Goal: Task Accomplishment & Management: Manage account settings

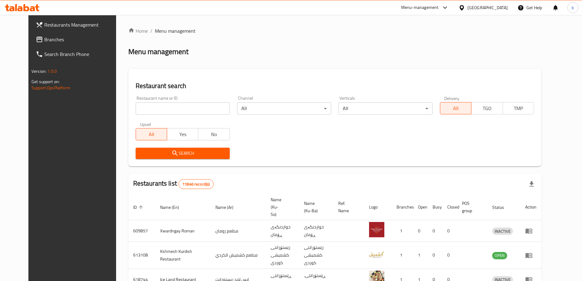
click at [44, 39] on span "Branches" at bounding box center [82, 39] width 76 height 7
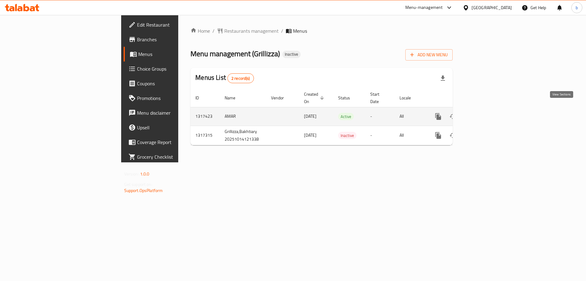
click at [486, 113] on icon "enhanced table" at bounding box center [482, 116] width 7 height 7
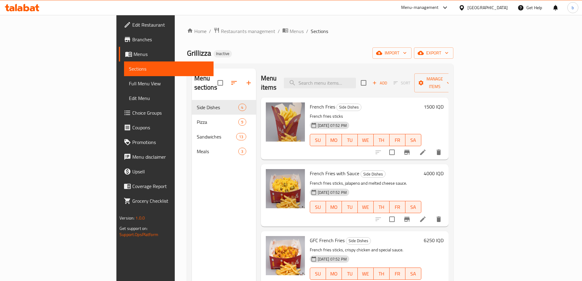
click at [129, 85] on span "Full Menu View" at bounding box center [169, 83] width 80 height 7
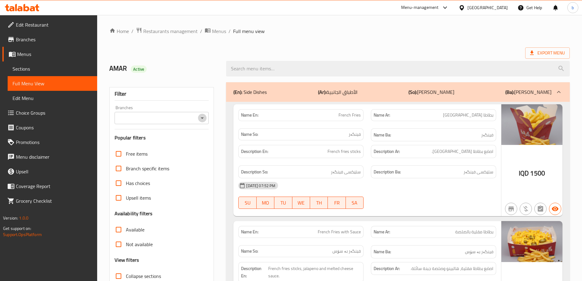
click at [203, 120] on icon "Open" at bounding box center [202, 117] width 7 height 7
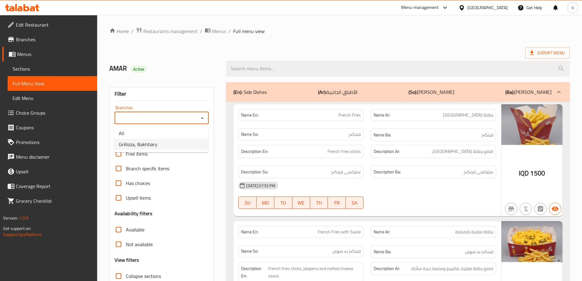
click at [178, 146] on li "Grillizza, Bakhtiary" at bounding box center [161, 144] width 94 height 11
type input "Grillizza, Bakhtiary"
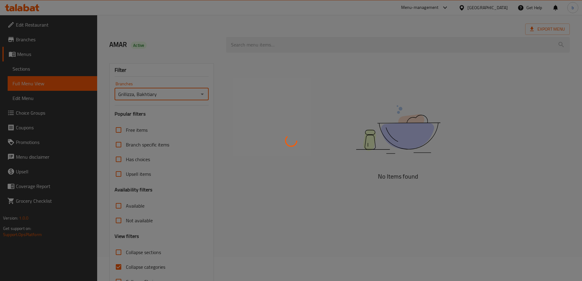
scroll to position [44, 0]
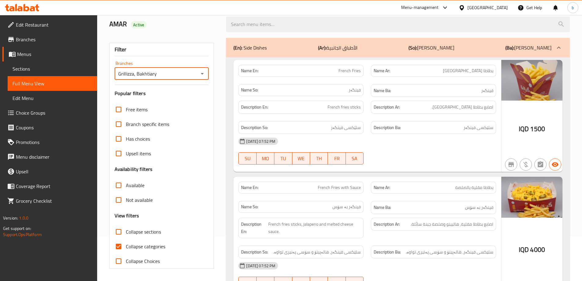
click at [115, 247] on input "Collapse categories" at bounding box center [118, 246] width 15 height 15
checkbox input "false"
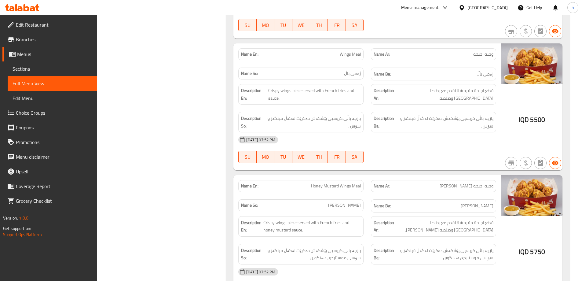
scroll to position [3716, 0]
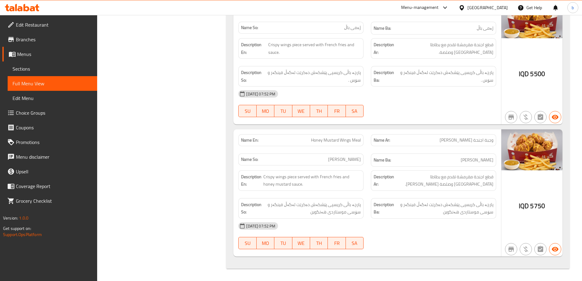
click at [30, 66] on span "Sections" at bounding box center [53, 68] width 80 height 7
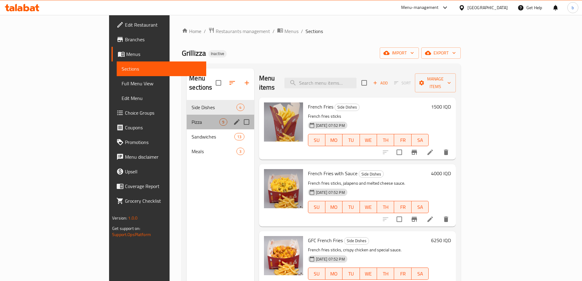
click at [187, 115] on div "Pizza 9" at bounding box center [220, 122] width 67 height 15
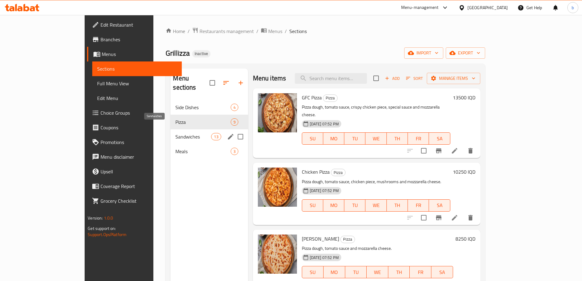
click at [175, 133] on span "Sandwiches" at bounding box center [193, 136] width 36 height 7
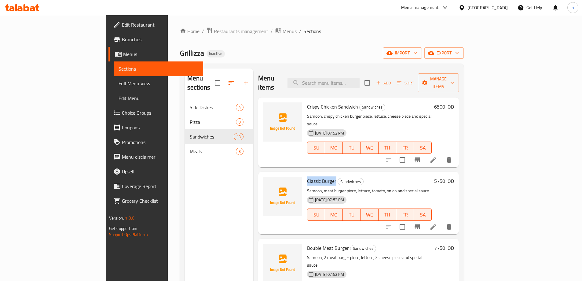
drag, startPoint x: 279, startPoint y: 163, endPoint x: 309, endPoint y: 166, distance: 30.1
click at [309, 174] on div "Classic Burger Sandwiches Samoon, meat burger piece, lettuce, tomato, onion and…" at bounding box center [370, 202] width 130 height 57
copy span "Classic Burger"
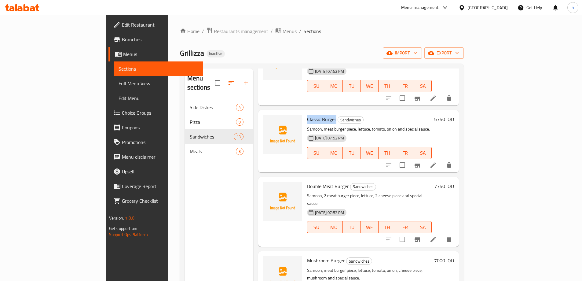
scroll to position [71, 0]
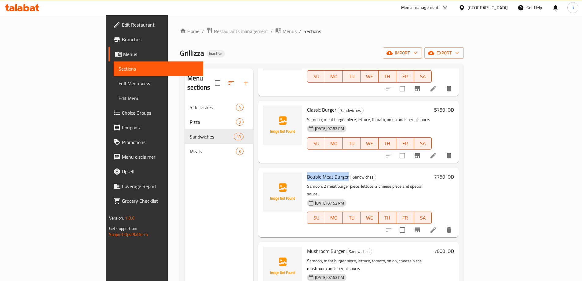
drag, startPoint x: 280, startPoint y: 160, endPoint x: 322, endPoint y: 160, distance: 41.9
click at [322, 170] on div "Double Meat Burger Sandwiches Samoon, 2 meat burger piece, lettuce, 2 cheese pi…" at bounding box center [370, 202] width 130 height 65
copy span "Double Meat Burger"
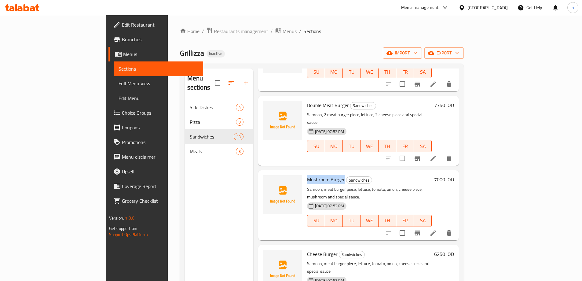
drag, startPoint x: 282, startPoint y: 155, endPoint x: 318, endPoint y: 156, distance: 36.4
click at [318, 175] on h6 "Mushroom Burger Sandwiches" at bounding box center [369, 179] width 125 height 9
copy span "Mushroom Burger"
drag, startPoint x: 279, startPoint y: 224, endPoint x: 311, endPoint y: 224, distance: 31.5
click at [311, 247] on div "Cheese Burger Sandwiches Samoon, meat burger piece, lettuce, tomato, onion, che…" at bounding box center [370, 279] width 130 height 65
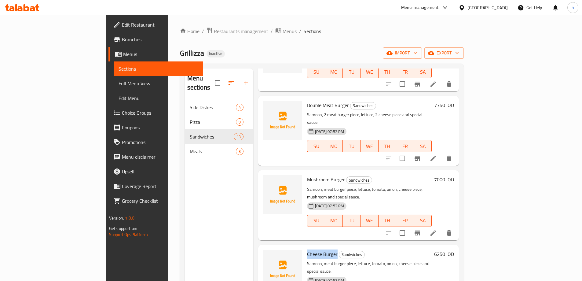
copy span "Cheese Burger"
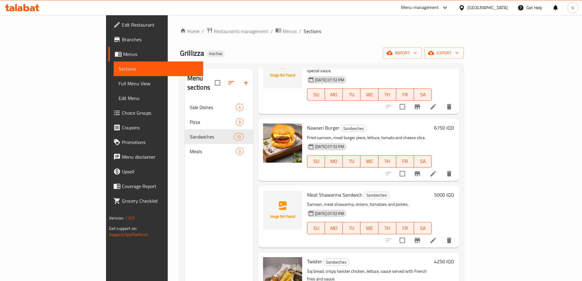
scroll to position [356, 0]
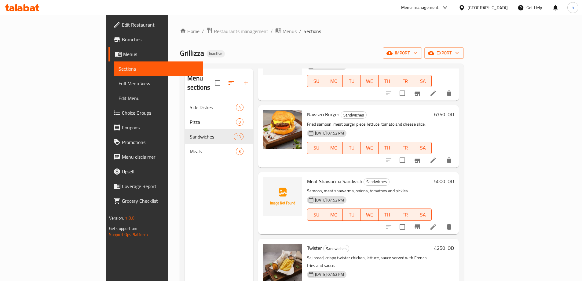
click at [307, 177] on span "Meat Shawarma Sandwich" at bounding box center [334, 181] width 55 height 9
copy h6 "Meat Shawarma Sandwich"
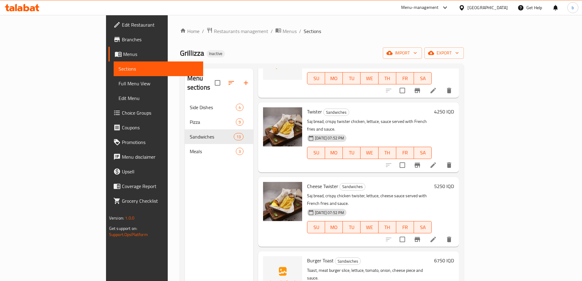
scroll to position [499, 0]
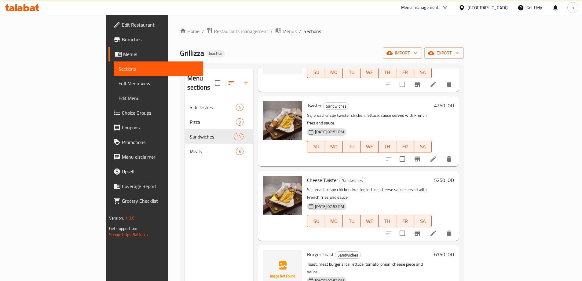
click at [307, 250] on span "Burger Toast" at bounding box center [320, 254] width 27 height 9
copy h6 "Burger Toast"
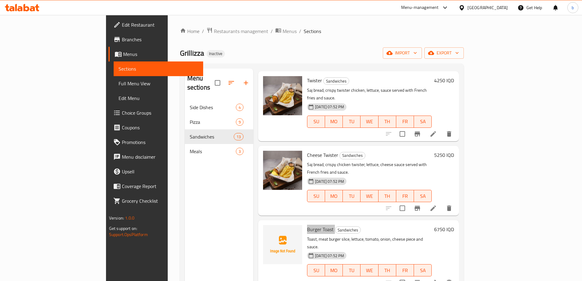
scroll to position [570, 0]
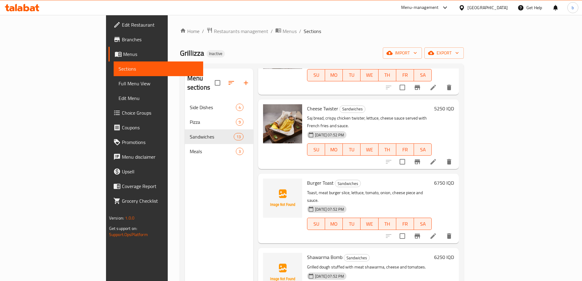
click at [307, 252] on span "Shawarma Bomb" at bounding box center [324, 256] width 35 height 9
copy h6 "Shawarma Bomb"
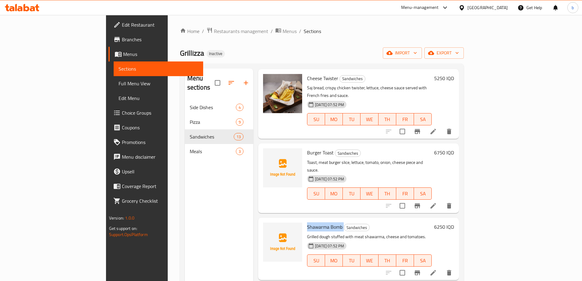
scroll to position [602, 0]
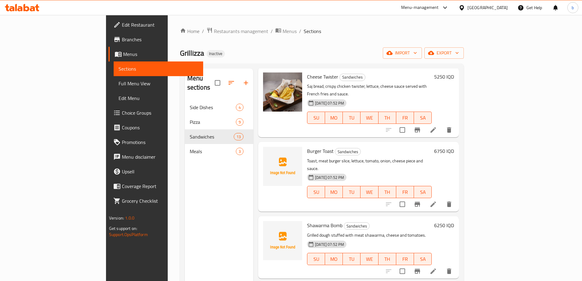
copy h6 "Burger Bomb"
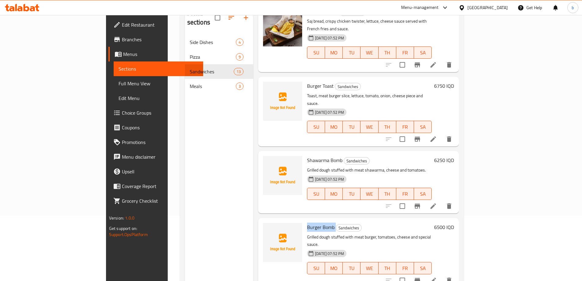
scroll to position [86, 0]
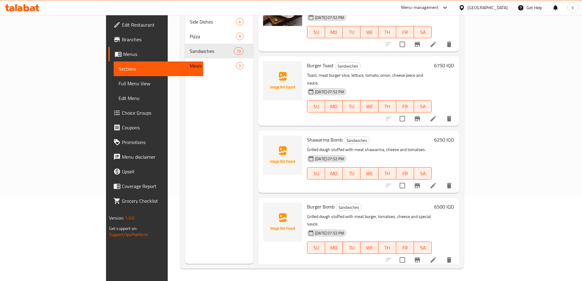
click at [307, 276] on span "Meat Shawarma Sandwich with Cheese" at bounding box center [348, 280] width 82 height 9
copy h6 "Meat Shawarma Sandwich with Cheese"
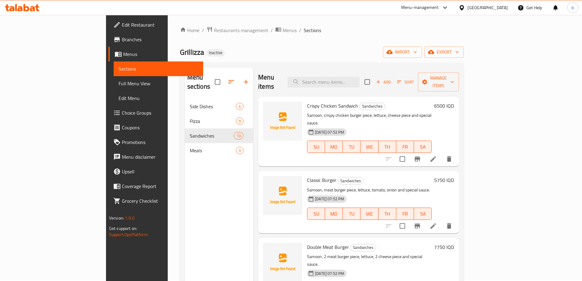
scroll to position [0, 0]
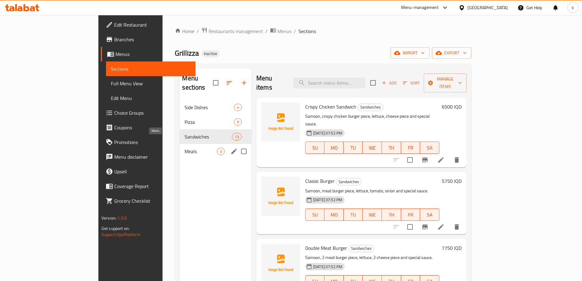
click at [180, 144] on div "Meals 3" at bounding box center [216, 151] width 72 height 15
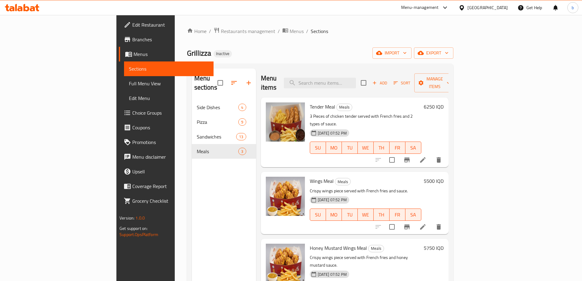
click at [192, 85] on div "Menu sections" at bounding box center [224, 82] width 64 height 29
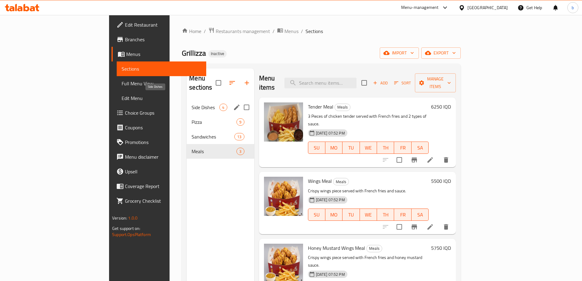
drag, startPoint x: 154, startPoint y: 98, endPoint x: 159, endPoint y: 106, distance: 9.6
click at [192, 104] on span "Side Dishes" at bounding box center [206, 107] width 28 height 7
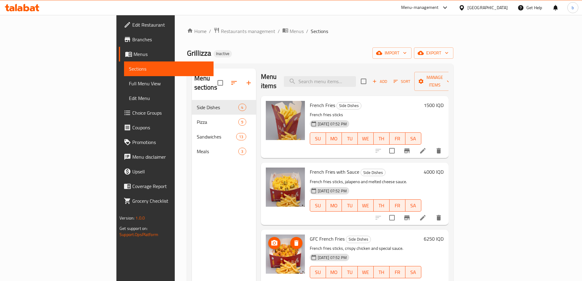
scroll to position [86, 0]
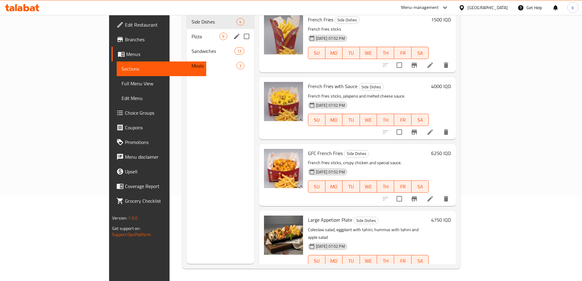
drag, startPoint x: 137, startPoint y: 26, endPoint x: 155, endPoint y: 47, distance: 27.6
click at [192, 33] on span "Pizza" at bounding box center [206, 36] width 28 height 7
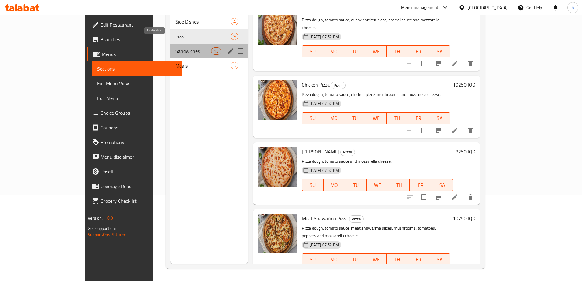
click at [175, 47] on span "Sandwiches" at bounding box center [193, 50] width 36 height 7
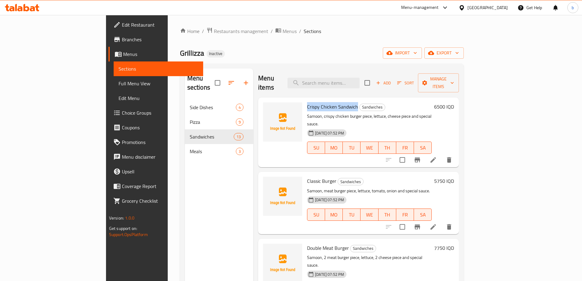
drag, startPoint x: 280, startPoint y: 96, endPoint x: 331, endPoint y: 97, distance: 50.7
click at [331, 102] on h6 "Crispy Chicken Sandwich Sandwiches" at bounding box center [369, 106] width 125 height 9
copy span "Crispy Chicken Sandwich"
drag, startPoint x: 36, startPoint y: 77, endPoint x: 71, endPoint y: 93, distance: 37.7
click at [114, 77] on link "Full Menu View" at bounding box center [159, 83] width 90 height 15
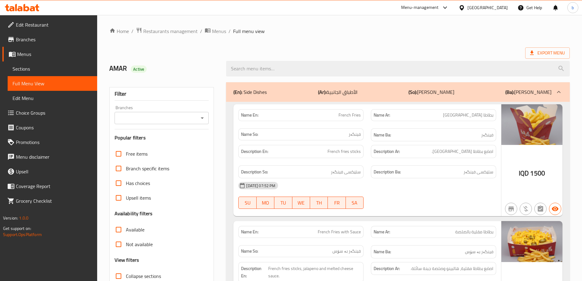
click at [205, 123] on div "Branches" at bounding box center [162, 118] width 94 height 12
click at [203, 123] on div "Branches" at bounding box center [162, 118] width 94 height 12
click at [200, 117] on icon "Open" at bounding box center [202, 117] width 7 height 7
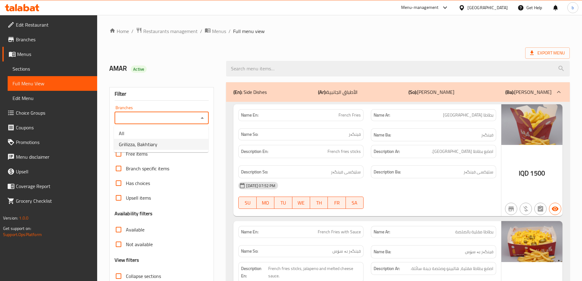
click at [133, 144] on span "Grillizza, Bakhtiary" at bounding box center [138, 144] width 38 height 7
type input "Grillizza, Bakhtiary"
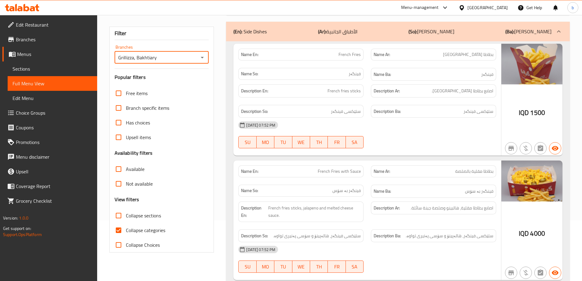
scroll to position [71, 0]
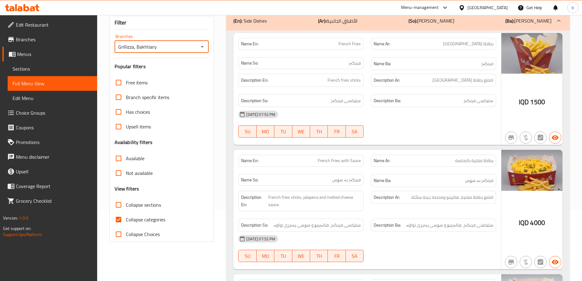
click at [121, 217] on input "Collapse categories" at bounding box center [118, 219] width 15 height 15
checkbox input "false"
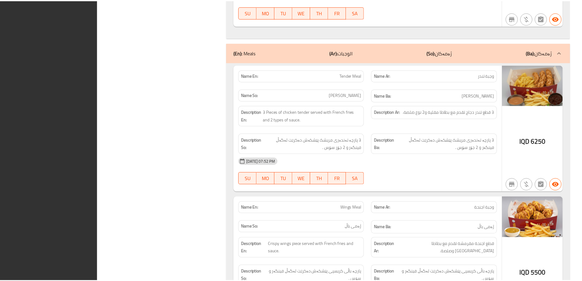
scroll to position [3701, 0]
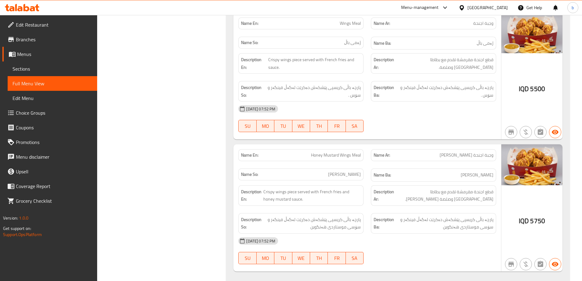
click at [37, 24] on span "Edit Restaurant" at bounding box center [54, 24] width 76 height 7
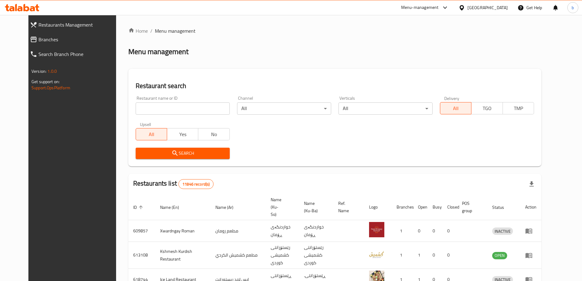
click at [43, 41] on span "Branches" at bounding box center [79, 39] width 82 height 7
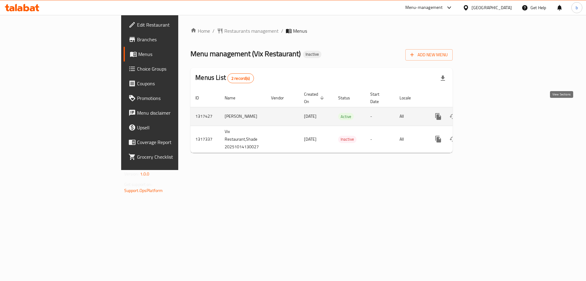
click at [490, 109] on link "enhanced table" at bounding box center [482, 116] width 15 height 15
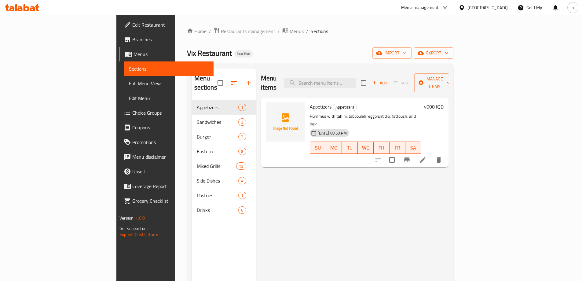
click at [129, 84] on span "Full Menu View" at bounding box center [169, 83] width 80 height 7
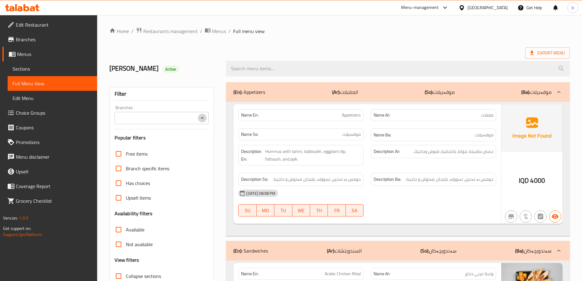
click at [203, 115] on icon "Open" at bounding box center [202, 117] width 7 height 7
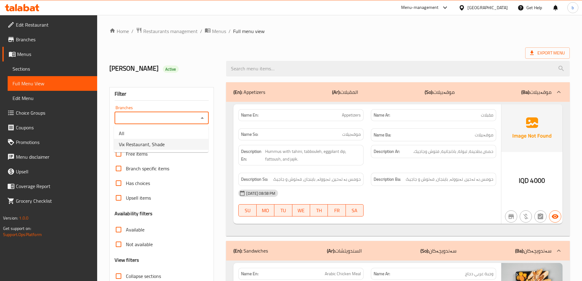
click at [158, 147] on span "Vix Restaurant, Shade" at bounding box center [142, 144] width 46 height 7
type input "Vix Restaurant, Shade"
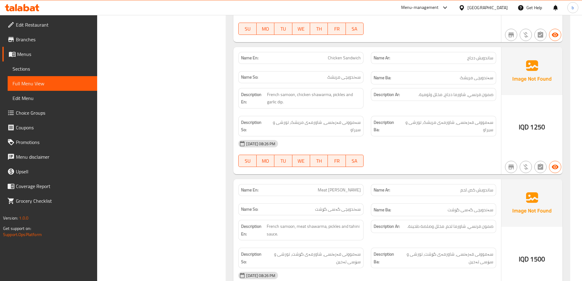
scroll to position [214, 0]
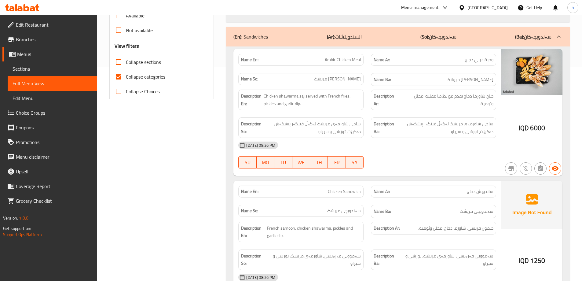
click at [119, 80] on input "Collapse categories" at bounding box center [118, 76] width 15 height 15
checkbox input "false"
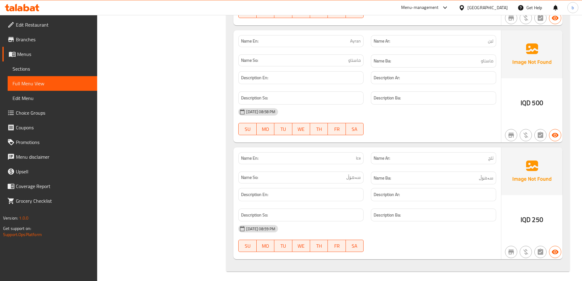
scroll to position [5208, 0]
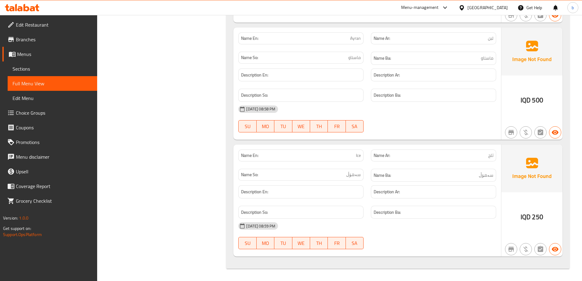
click at [21, 69] on span "Sections" at bounding box center [53, 68] width 80 height 7
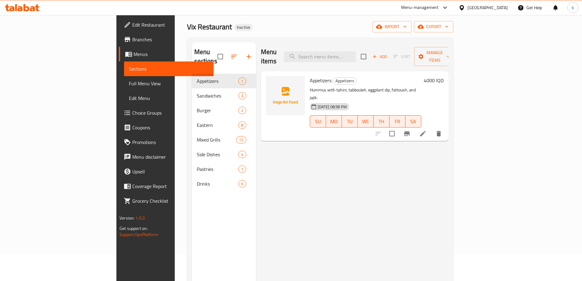
scroll to position [14, 0]
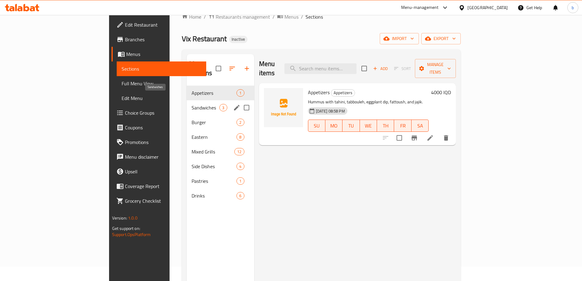
click at [192, 104] on span "Sandwiches" at bounding box center [206, 107] width 28 height 7
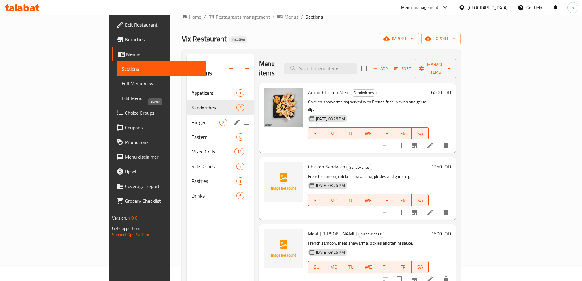
click at [187, 117] on div "Burger 2" at bounding box center [220, 122] width 67 height 15
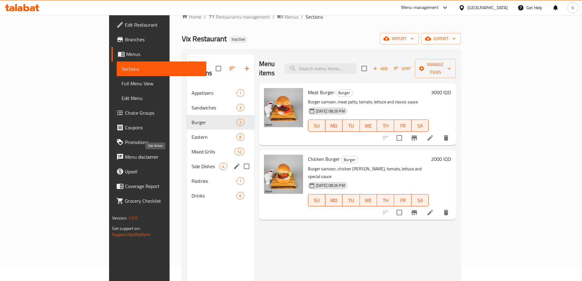
click at [187, 159] on div "Side Dishes 4" at bounding box center [220, 166] width 67 height 15
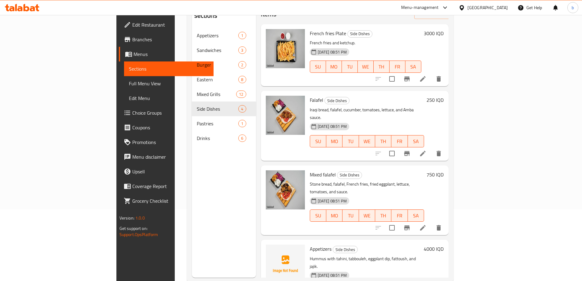
scroll to position [86, 0]
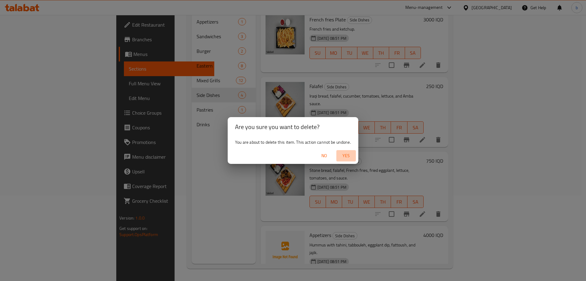
click at [349, 156] on span "Yes" at bounding box center [346, 156] width 15 height 8
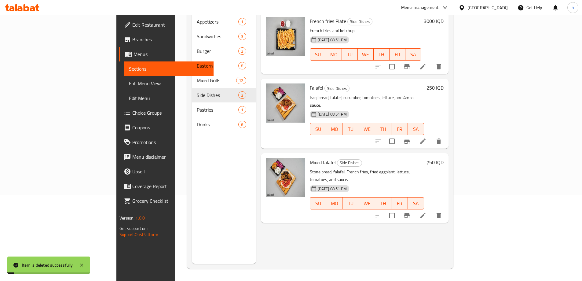
scroll to position [0, 0]
click at [129, 83] on span "Full Menu View" at bounding box center [169, 83] width 80 height 7
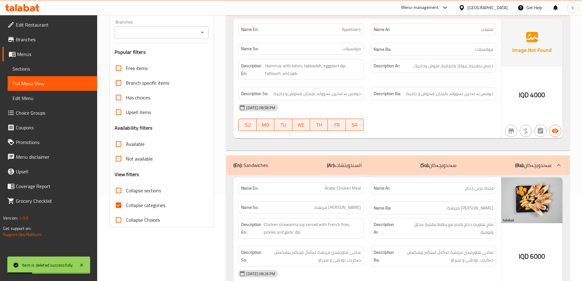
scroll to position [14, 0]
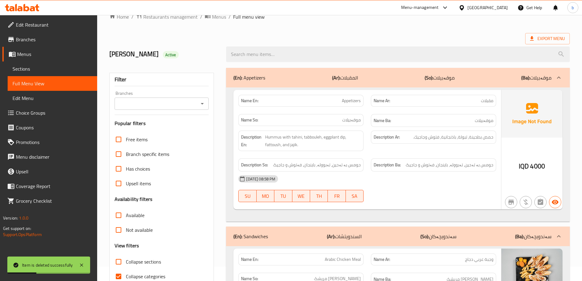
click at [199, 105] on icon "Open" at bounding box center [202, 103] width 7 height 7
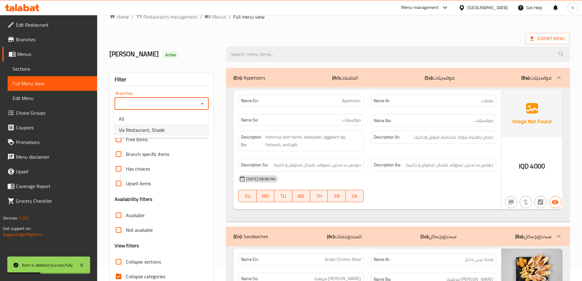
click at [157, 133] on span "Vix Restaurant, Shade" at bounding box center [142, 129] width 46 height 7
type input "Vix Restaurant, Shade"
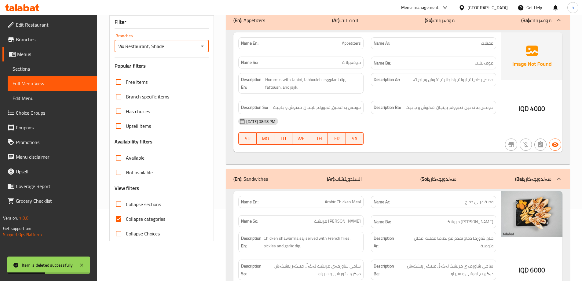
scroll to position [86, 0]
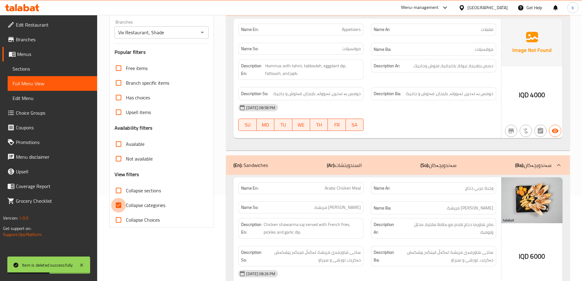
click at [116, 206] on input "Collapse categories" at bounding box center [118, 205] width 15 height 15
checkbox input "false"
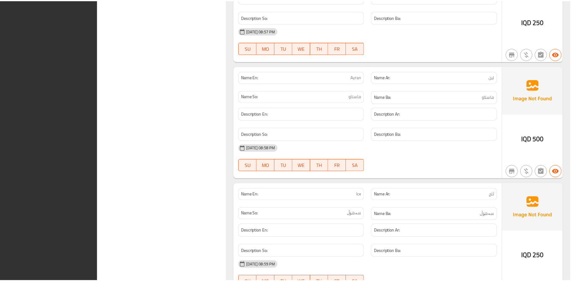
scroll to position [5083, 0]
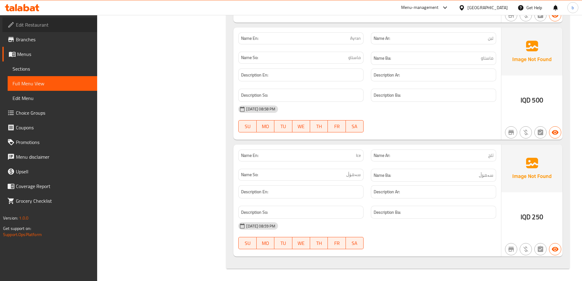
click at [28, 24] on span "Edit Restaurant" at bounding box center [54, 24] width 76 height 7
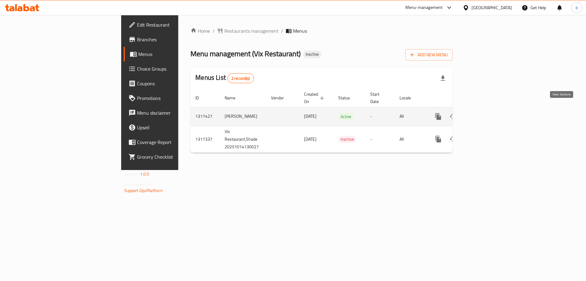
click at [486, 113] on icon "enhanced table" at bounding box center [482, 116] width 7 height 7
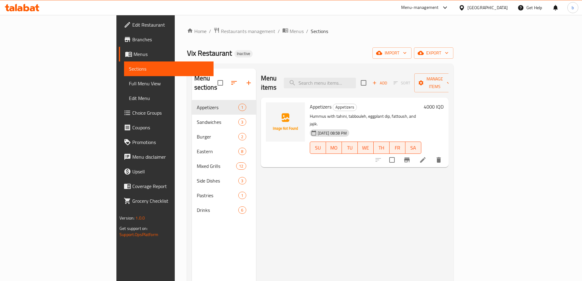
click at [31, 6] on icon at bounding box center [22, 7] width 35 height 7
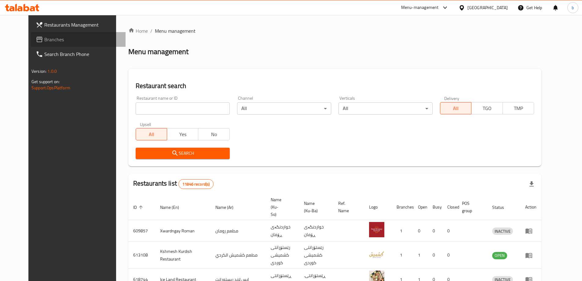
click at [52, 37] on span "Branches" at bounding box center [82, 39] width 76 height 7
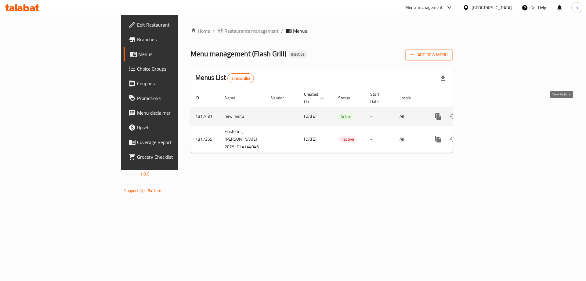
click at [486, 113] on icon "enhanced table" at bounding box center [482, 116] width 7 height 7
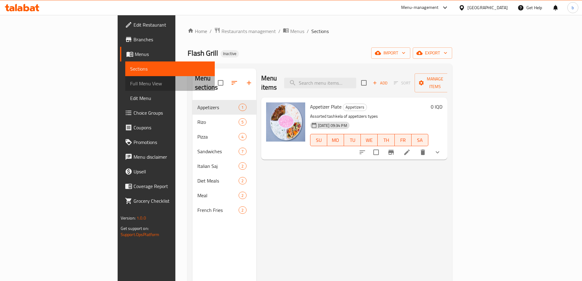
click at [130, 83] on span "Full Menu View" at bounding box center [170, 83] width 80 height 7
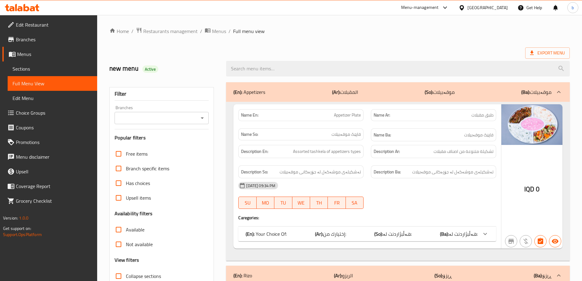
click at [201, 120] on icon "Open" at bounding box center [202, 117] width 7 height 7
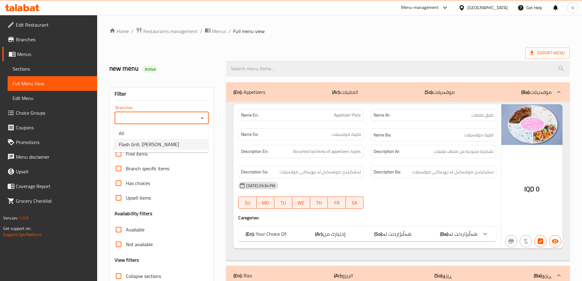
click at [159, 146] on span "Flash Grill, [PERSON_NAME]" at bounding box center [149, 144] width 60 height 7
type input "Flash Grill, [PERSON_NAME]"
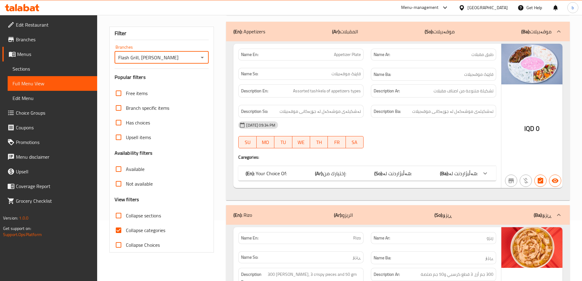
scroll to position [43, 0]
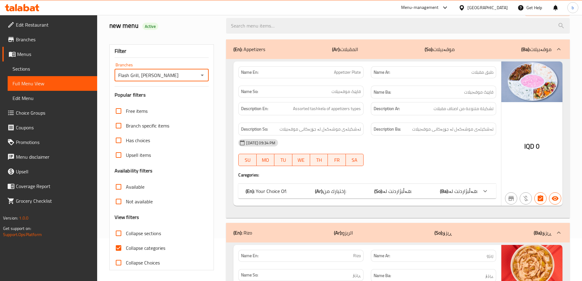
click at [115, 247] on input "Collapse categories" at bounding box center [118, 247] width 15 height 15
checkbox input "false"
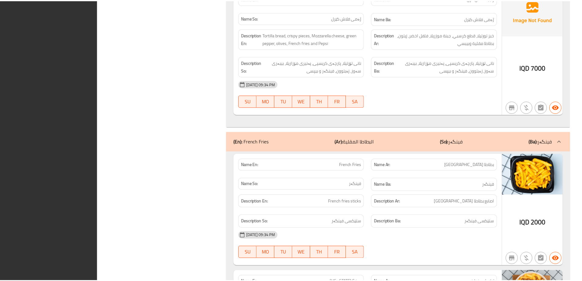
scroll to position [4074, 0]
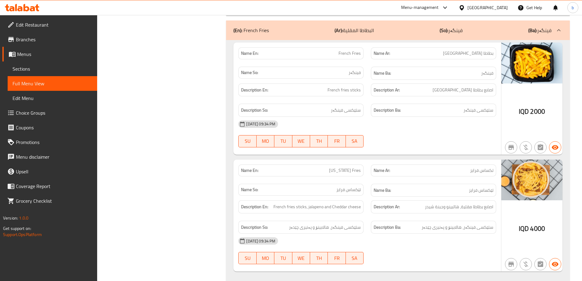
click at [38, 24] on span "Edit Restaurant" at bounding box center [54, 24] width 76 height 7
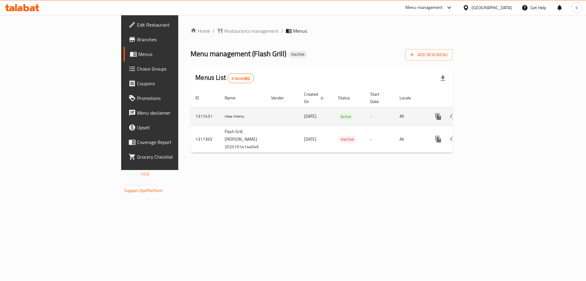
click at [486, 113] on icon "enhanced table" at bounding box center [482, 116] width 7 height 7
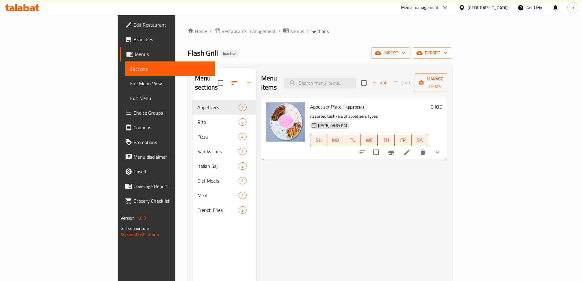
click at [130, 82] on span "Full Menu View" at bounding box center [170, 83] width 80 height 7
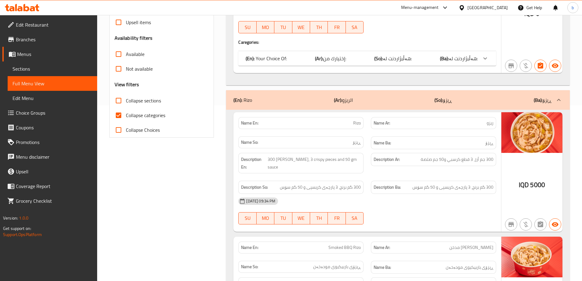
scroll to position [71, 0]
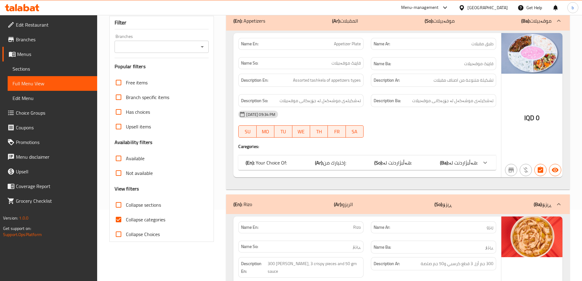
click at [206, 45] on icon "Open" at bounding box center [202, 46] width 7 height 7
click at [143, 72] on span "Flash Grill, Al Mansur" at bounding box center [149, 72] width 60 height 7
type input "Flash Grill, Al Mansur"
click at [115, 217] on input "Collapse categories" at bounding box center [118, 219] width 15 height 15
checkbox input "false"
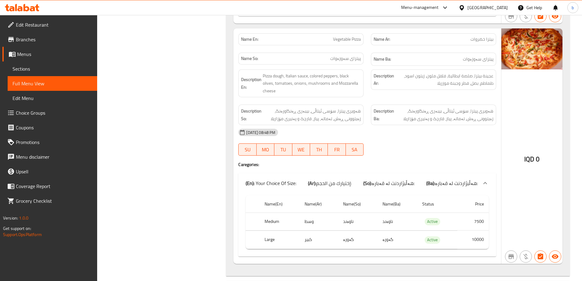
scroll to position [4074, 0]
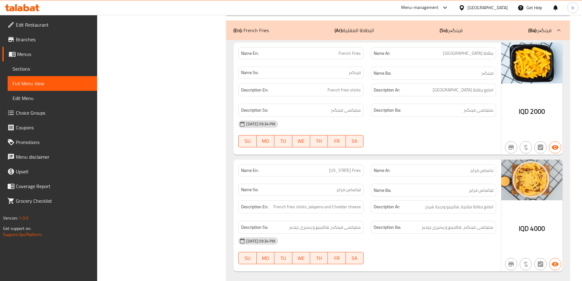
click at [22, 5] on icon at bounding box center [22, 7] width 35 height 7
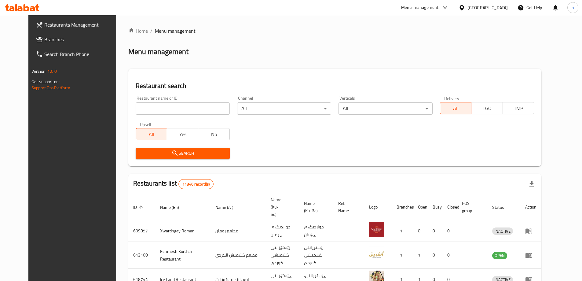
click at [44, 37] on span "Branches" at bounding box center [82, 39] width 76 height 7
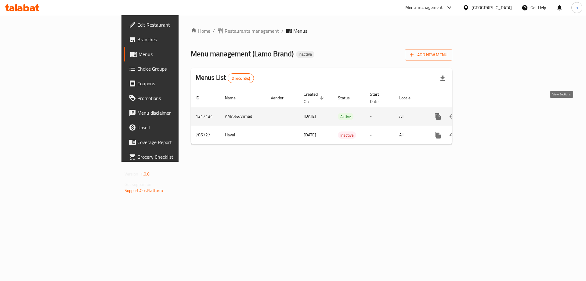
click at [490, 109] on link "enhanced table" at bounding box center [482, 116] width 15 height 15
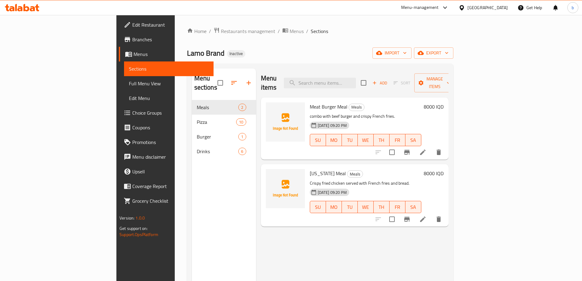
click at [129, 82] on span "Full Menu View" at bounding box center [169, 83] width 80 height 7
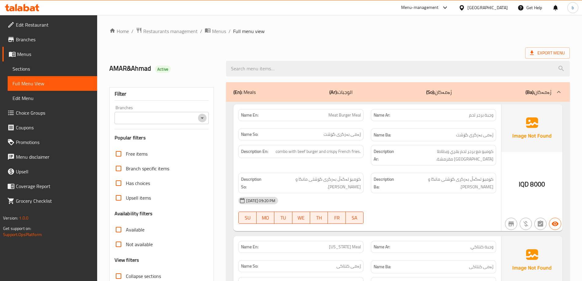
click at [204, 120] on icon "Open" at bounding box center [202, 117] width 7 height 7
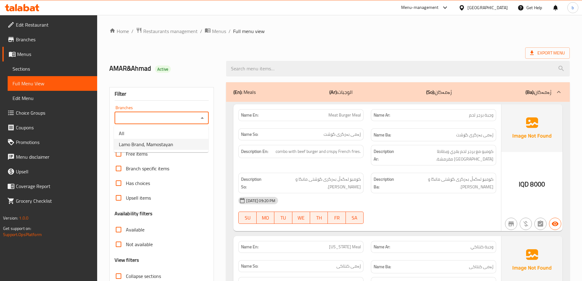
click at [173, 148] on li "Lamo Brand, Mamostayan" at bounding box center [161, 144] width 94 height 11
type input "Lamo Brand, Mamostayan"
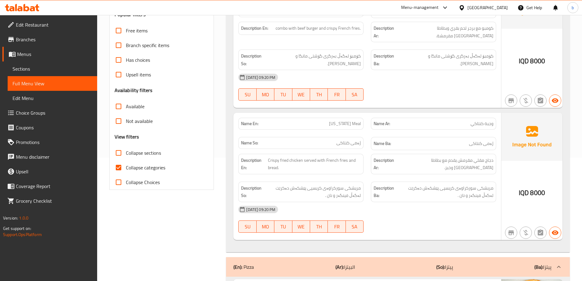
scroll to position [110, 0]
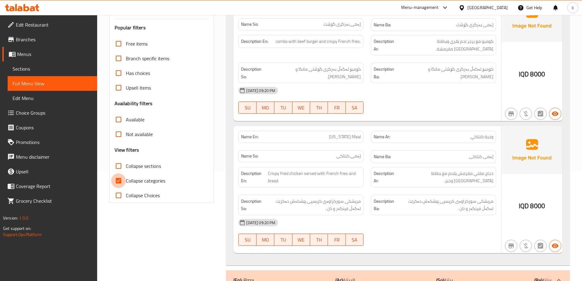
click at [117, 180] on input "Collapse categories" at bounding box center [118, 180] width 15 height 15
checkbox input "false"
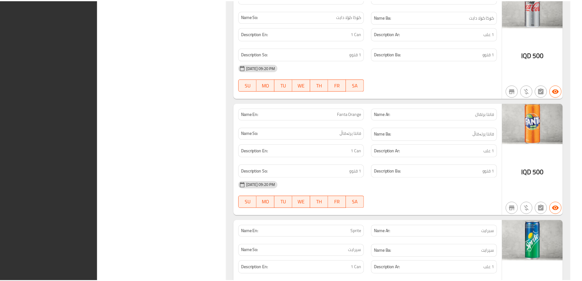
scroll to position [2378, 0]
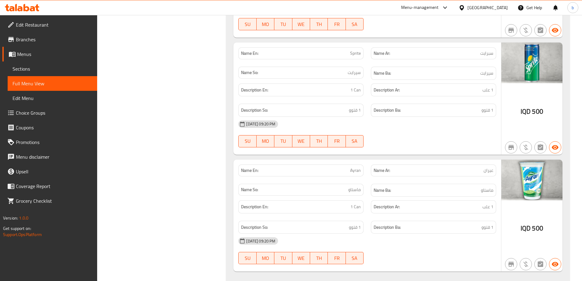
click at [53, 24] on span "Edit Restaurant" at bounding box center [54, 24] width 76 height 7
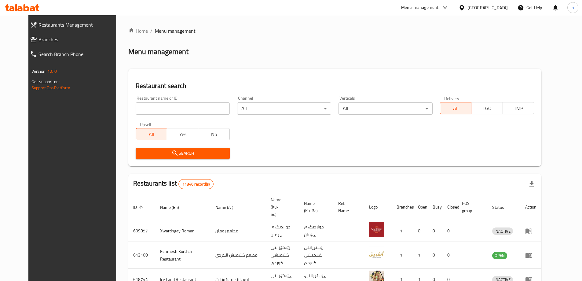
click at [47, 38] on span "Branches" at bounding box center [79, 39] width 82 height 7
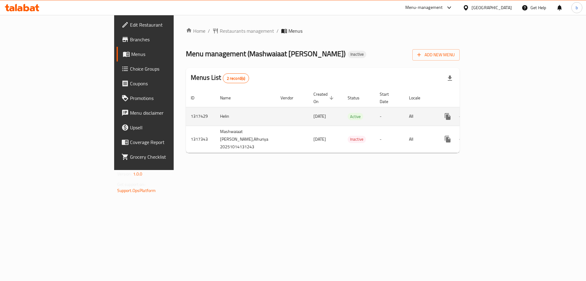
click at [496, 113] on icon "enhanced table" at bounding box center [491, 116] width 7 height 7
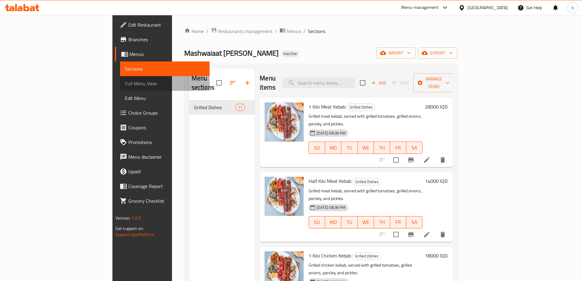
drag, startPoint x: 68, startPoint y: 82, endPoint x: 73, endPoint y: 84, distance: 5.9
click at [125, 82] on span "Full Menu View" at bounding box center [165, 83] width 80 height 7
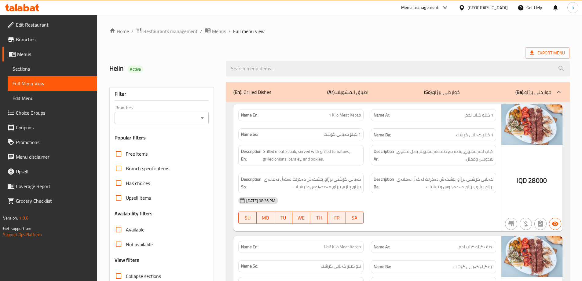
click at [200, 120] on icon "Open" at bounding box center [202, 117] width 7 height 7
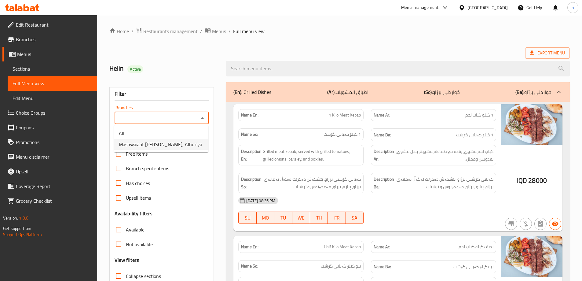
click at [176, 146] on span "Mashwaiaat [PERSON_NAME], Alhuriya" at bounding box center [160, 144] width 83 height 7
type input "Mashwaiaat [PERSON_NAME], Alhuriya"
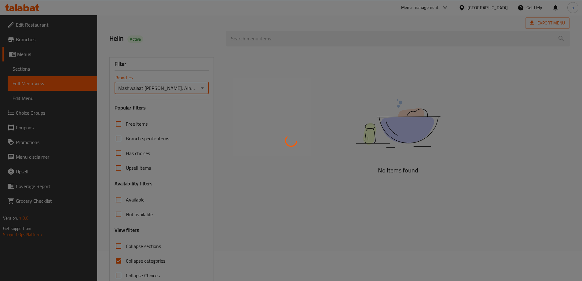
scroll to position [44, 0]
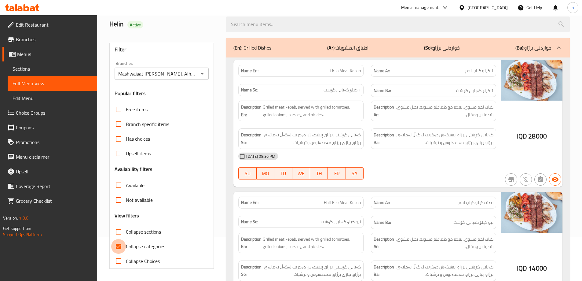
click at [117, 250] on input "Collapse categories" at bounding box center [118, 246] width 15 height 15
checkbox input "false"
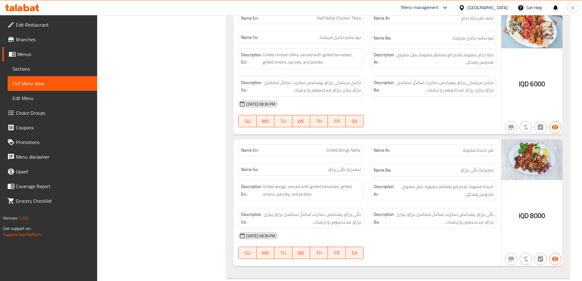
scroll to position [1293, 0]
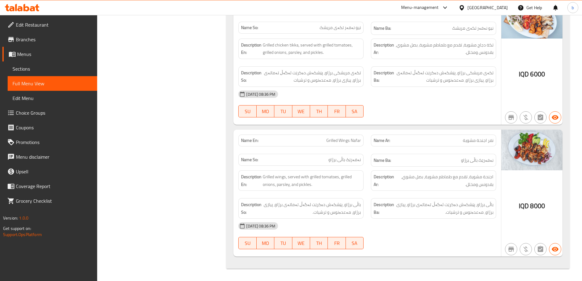
click at [35, 71] on span "Sections" at bounding box center [53, 68] width 80 height 7
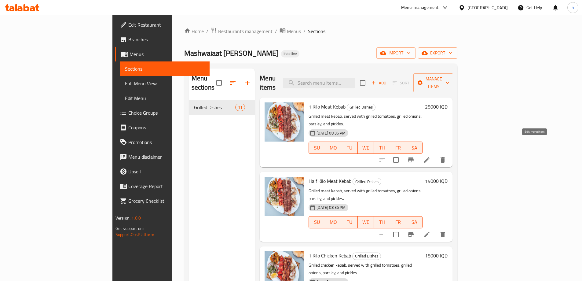
click at [430, 156] on icon at bounding box center [426, 159] width 7 height 7
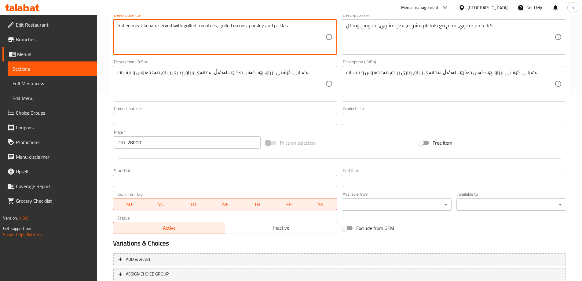
scroll to position [230, 0]
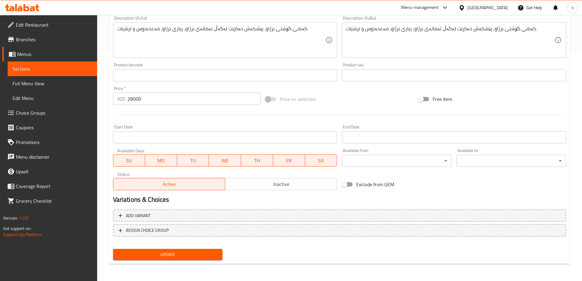
type textarea "Grilled meat kebab, served with grilled tomatoes, grilled onions, parsley and p…"
click at [214, 252] on span "Update" at bounding box center [168, 254] width 100 height 8
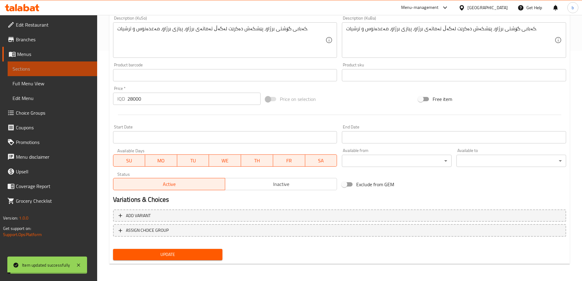
click at [44, 72] on span "Sections" at bounding box center [53, 68] width 80 height 7
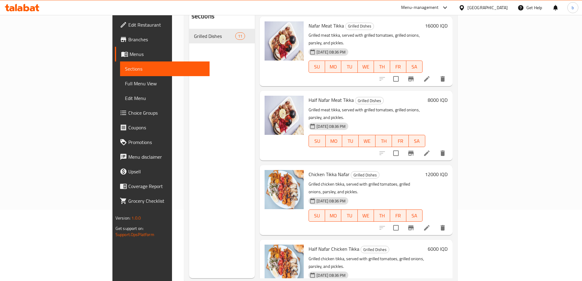
scroll to position [469, 0]
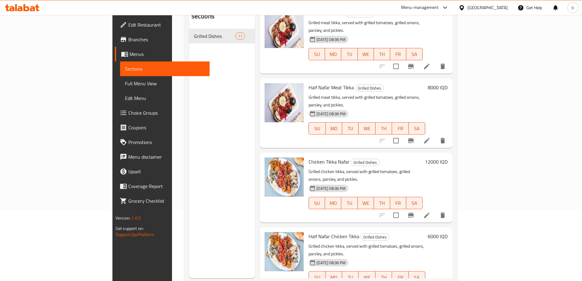
drag, startPoint x: 531, startPoint y: 200, endPoint x: 577, endPoint y: 158, distance: 62.9
click at [469, 158] on div "Home / Restaurants management / Menus / Sections Mashwaiaat Al Zaeim Inactive i…" at bounding box center [321, 119] width 298 height 351
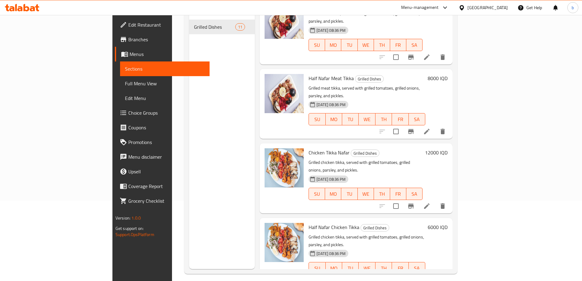
scroll to position [86, 0]
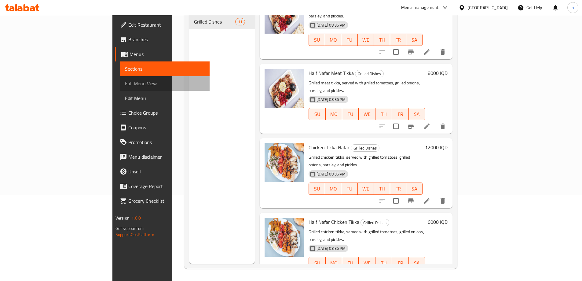
click at [125, 85] on span "Full Menu View" at bounding box center [165, 83] width 80 height 7
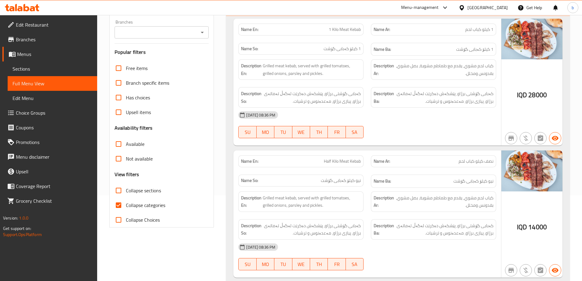
click at [202, 35] on icon "Open" at bounding box center [202, 32] width 7 height 7
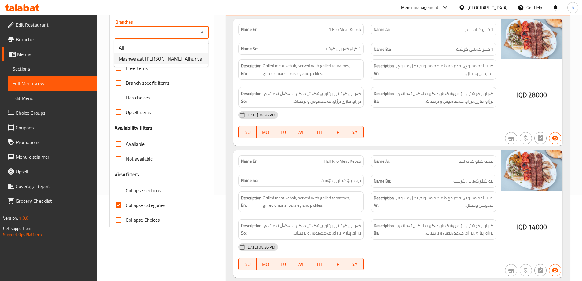
click at [156, 61] on span "Mashwaiaat Al Zaeim, Alhuriya" at bounding box center [160, 58] width 83 height 7
type input "Mashwaiaat Al Zaeim, Alhuriya"
drag, startPoint x: 115, startPoint y: 206, endPoint x: 121, endPoint y: 206, distance: 6.1
click at [115, 206] on input "Collapse categories" at bounding box center [118, 205] width 15 height 15
checkbox input "false"
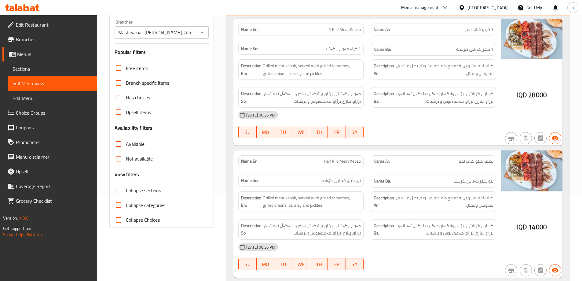
scroll to position [14, 0]
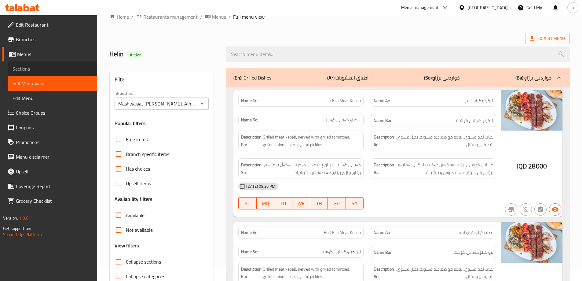
click at [54, 67] on span "Sections" at bounding box center [53, 68] width 80 height 7
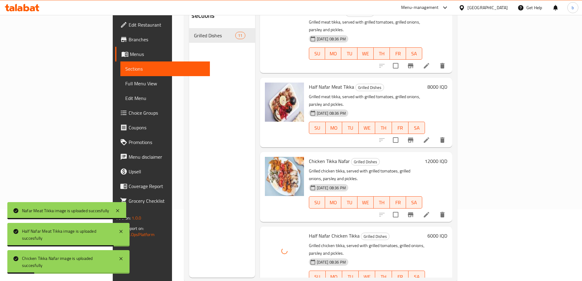
scroll to position [86, 0]
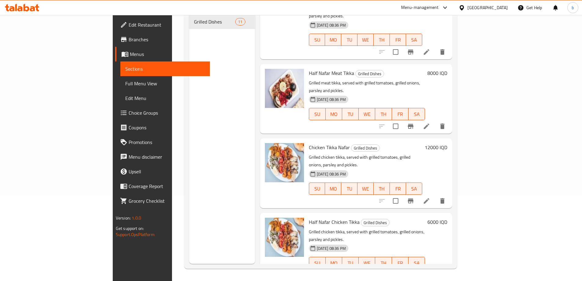
click at [189, 124] on div "Menu sections Grilled Dishes 11" at bounding box center [222, 123] width 66 height 281
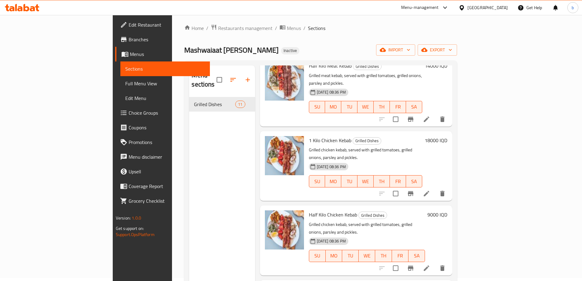
scroll to position [0, 0]
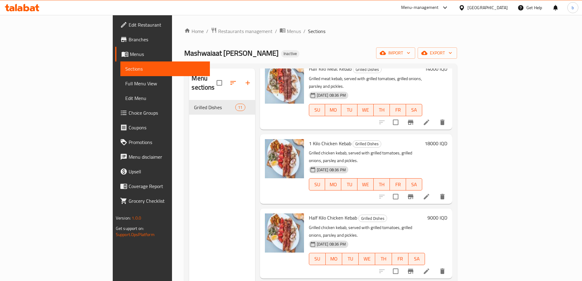
click at [125, 82] on span "Full Menu View" at bounding box center [165, 83] width 80 height 7
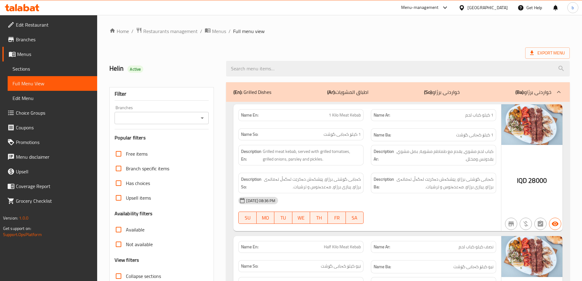
click at [201, 114] on div at bounding box center [202, 118] width 8 height 9
click at [202, 120] on icon "Open" at bounding box center [202, 117] width 7 height 7
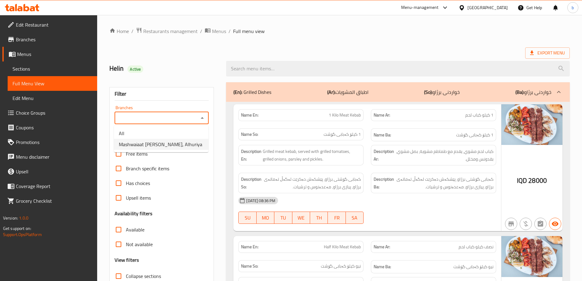
click at [146, 145] on span "Mashwaiaat Al Zaeim, Alhuriya" at bounding box center [160, 144] width 83 height 7
type input "Mashwaiaat Al Zaeim, Alhuriya"
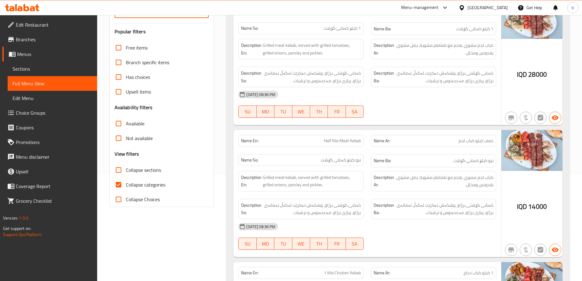
scroll to position [214, 0]
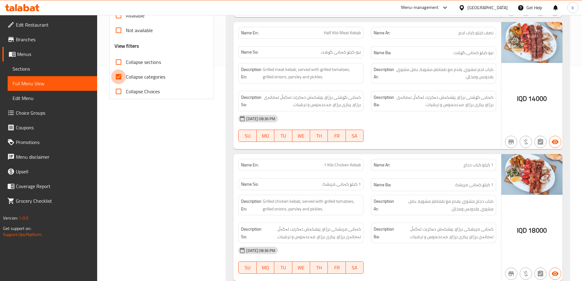
click at [118, 73] on input "Collapse categories" at bounding box center [118, 76] width 15 height 15
checkbox input "false"
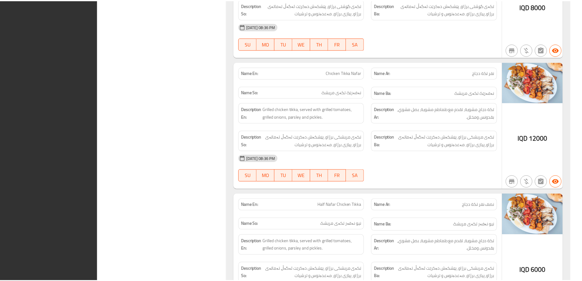
scroll to position [1293, 0]
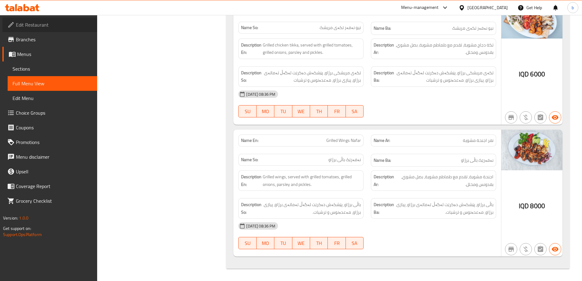
click at [61, 22] on span "Edit Restaurant" at bounding box center [54, 24] width 76 height 7
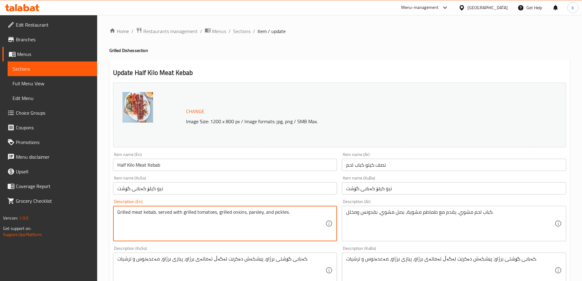
click at [264, 212] on textarea "Grilled meat kebab, served with grilled tomatoes, grilled onions, parsley, and …" at bounding box center [221, 223] width 208 height 29
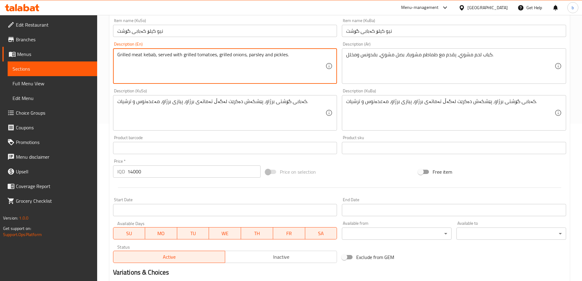
scroll to position [230, 0]
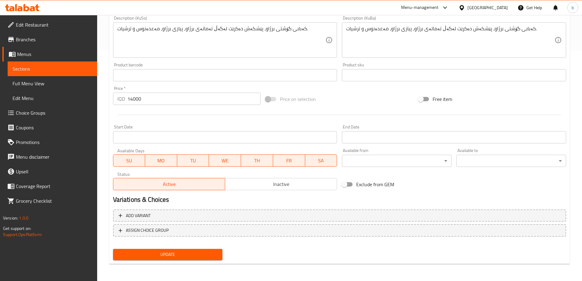
type textarea "Grilled meat kebab, served with grilled tomatoes, grilled onions, parsley and p…"
click at [191, 254] on span "Update" at bounding box center [168, 254] width 100 height 8
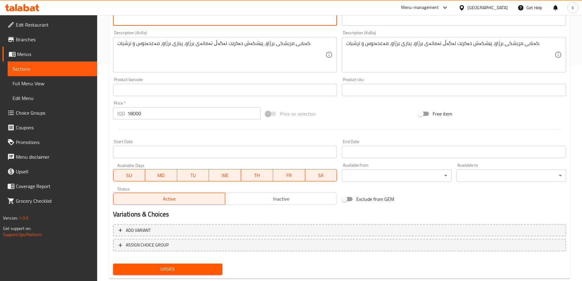
scroll to position [230, 0]
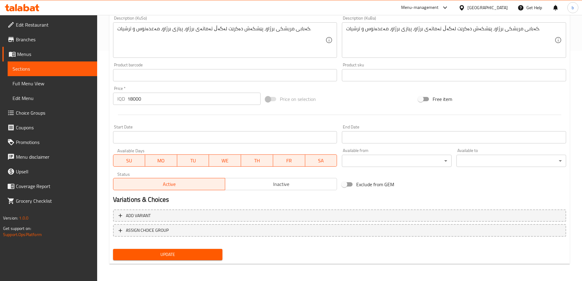
type textarea "Grilled chicken kebab, served with grilled tomatoes, grilled onions, parsley an…"
click at [218, 252] on button "Update" at bounding box center [168, 254] width 110 height 11
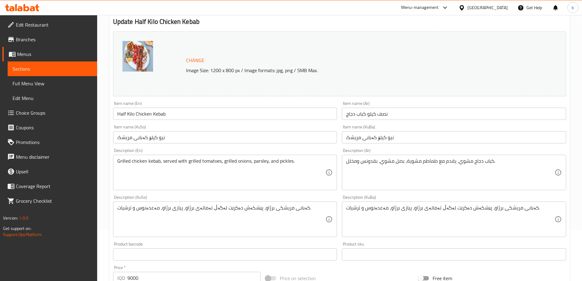
scroll to position [71, 0]
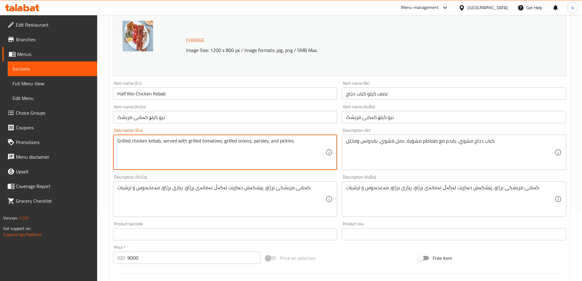
click at [268, 143] on textarea "Grilled chicken kebab, served with grilled tomatoes, grilled onions, parsley, a…" at bounding box center [221, 152] width 208 height 29
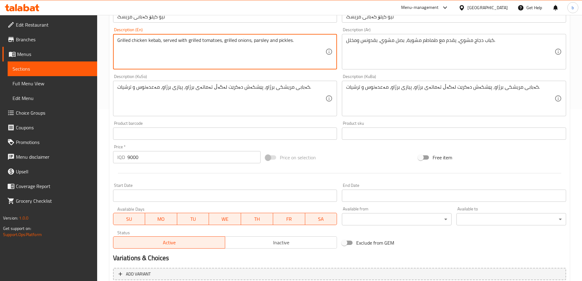
scroll to position [230, 0]
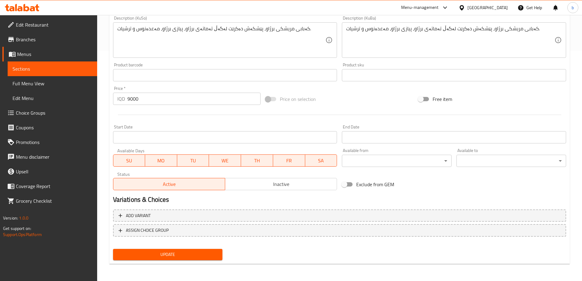
type textarea "Grilled chicken kebab, served with grilled tomatoes, grilled onions, parsley an…"
click at [194, 255] on span "Update" at bounding box center [168, 254] width 100 height 8
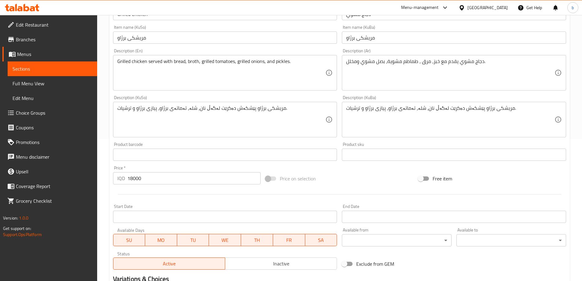
scroll to position [143, 0]
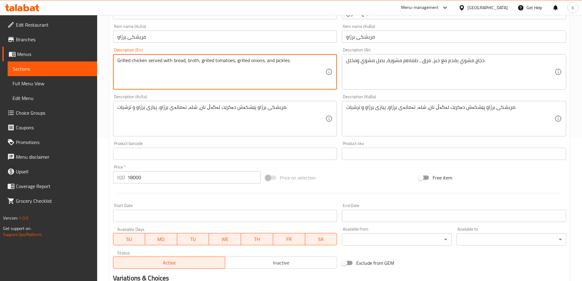
click at [265, 64] on textarea "Grilled chicken served with bread, broth, grilled tomatoes, grilled onions, and…" at bounding box center [221, 71] width 208 height 29
click at [264, 61] on textarea "Grilled chicken served with bread, broth, grilled tomatoes, grilled onions, and…" at bounding box center [221, 71] width 208 height 29
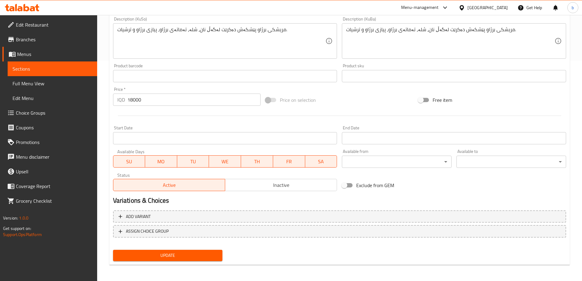
scroll to position [221, 0]
type textarea "Grilled chicken served with bread, broth, grilled tomatoes, grilled onions and …"
click at [203, 247] on div "Update" at bounding box center [168, 254] width 115 height 16
click at [207, 252] on span "Update" at bounding box center [168, 254] width 100 height 8
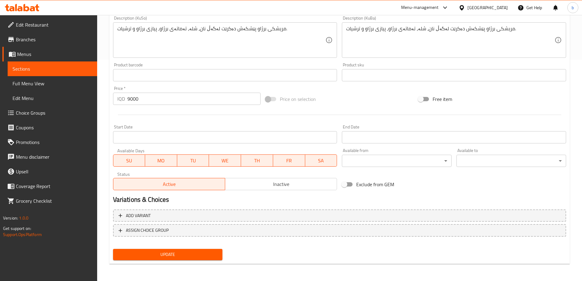
type textarea "Grilled chicken served with bread, broth, grilled tomatoes, grilled onions and …"
click at [206, 251] on span "Update" at bounding box center [168, 254] width 100 height 8
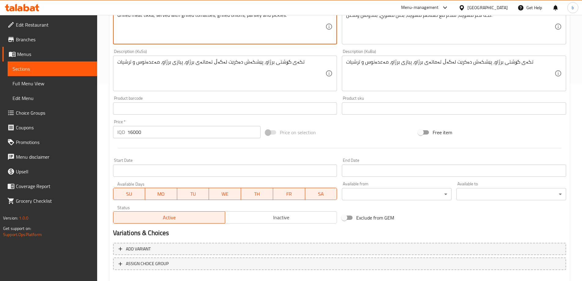
scroll to position [230, 0]
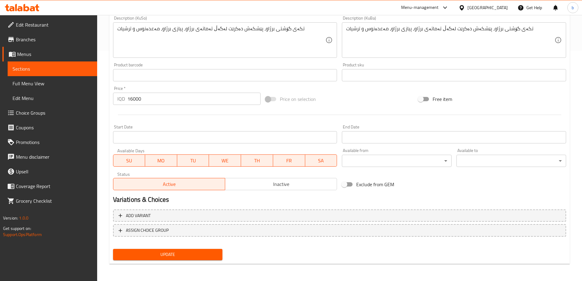
type textarea "Grilled meat tikka, served with grilled tomatoes, grilled onions, parsley and p…"
click at [210, 251] on span "Update" at bounding box center [168, 254] width 100 height 8
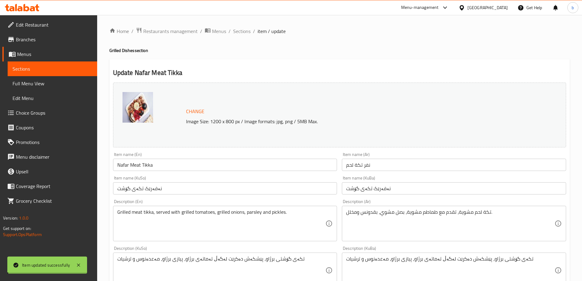
scroll to position [0, 0]
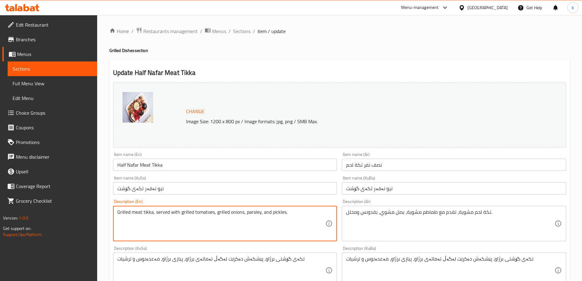
click at [260, 212] on textarea "Grilled meat tikka, served with grilled tomatoes, grilled onions, parsley, and …" at bounding box center [221, 223] width 208 height 29
click at [261, 214] on textarea "Grilled meat tikka, served with grilled tomatoes, grilled onions, parsley, and …" at bounding box center [221, 223] width 208 height 29
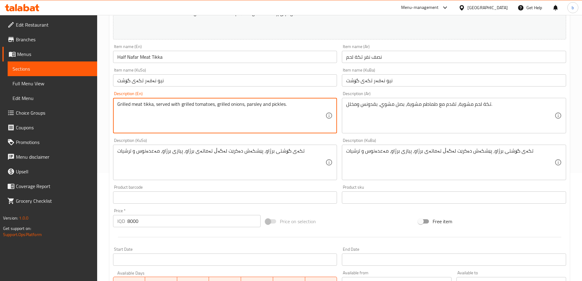
scroll to position [214, 0]
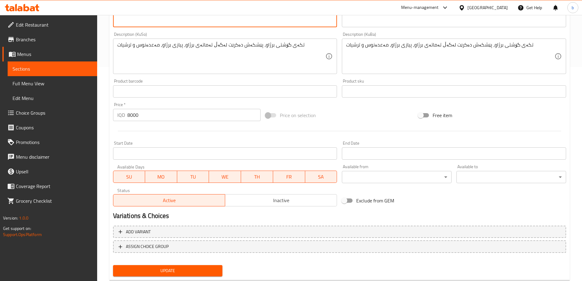
type textarea "Grilled meat tikka, served with grilled tomatoes, grilled onions, parsley and p…"
click at [207, 271] on span "Update" at bounding box center [168, 271] width 100 height 8
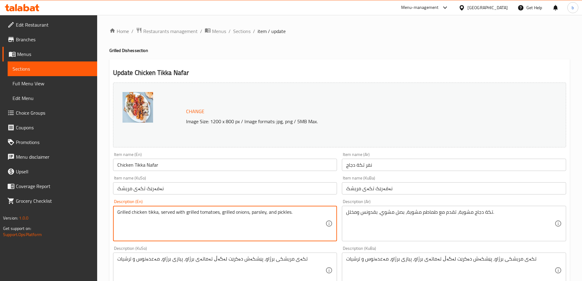
click at [265, 213] on textarea "Grilled chicken tikka, served with grilled tomatoes, grilled onions, parsley, a…" at bounding box center [221, 223] width 208 height 29
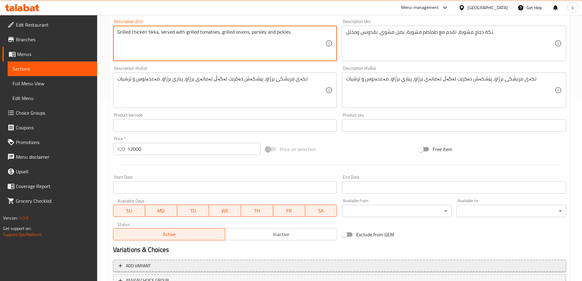
scroll to position [214, 0]
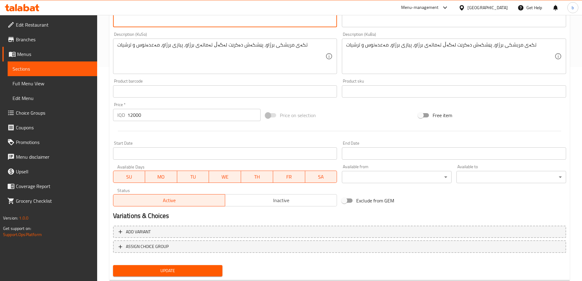
type textarea "Grilled chicken tikka, served with grilled tomatoes, grilled onions, parsley an…"
click at [213, 269] on span "Update" at bounding box center [168, 271] width 100 height 8
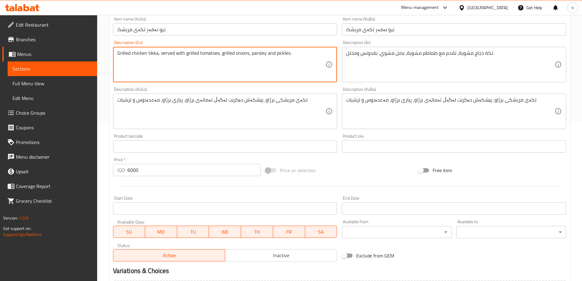
scroll to position [230, 0]
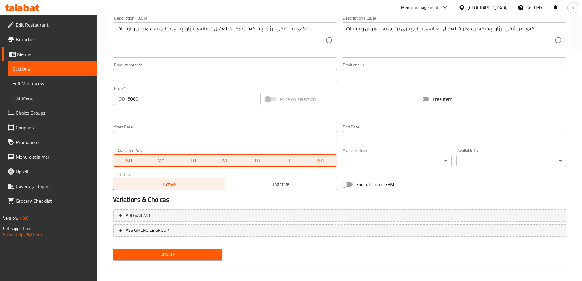
type textarea "Grilled chicken tikka, served with grilled tomatoes, grilled onions, parsley an…"
click at [204, 259] on button "Update" at bounding box center [168, 254] width 110 height 11
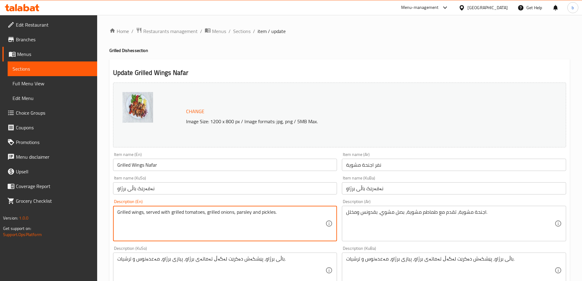
scroll to position [230, 0]
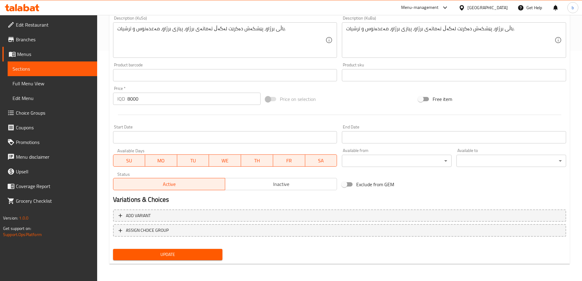
type textarea "Grilled wings, served with grilled tomatoes, grilled onions, parsley and pickle…"
click at [223, 247] on div "Update" at bounding box center [168, 254] width 115 height 16
click at [209, 255] on span "Update" at bounding box center [168, 254] width 100 height 8
